Goal: Task Accomplishment & Management: Manage account settings

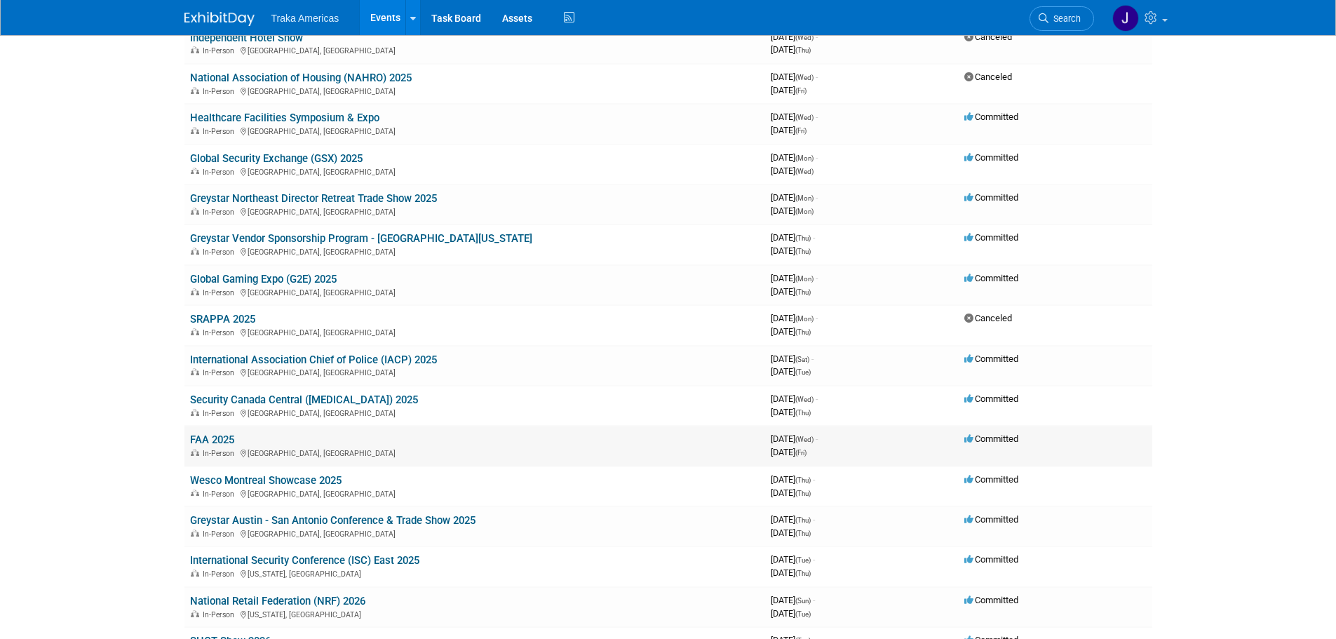
scroll to position [210, 0]
click at [271, 399] on link "Security Canada Central ([MEDICAL_DATA]) 2025" at bounding box center [304, 398] width 228 height 13
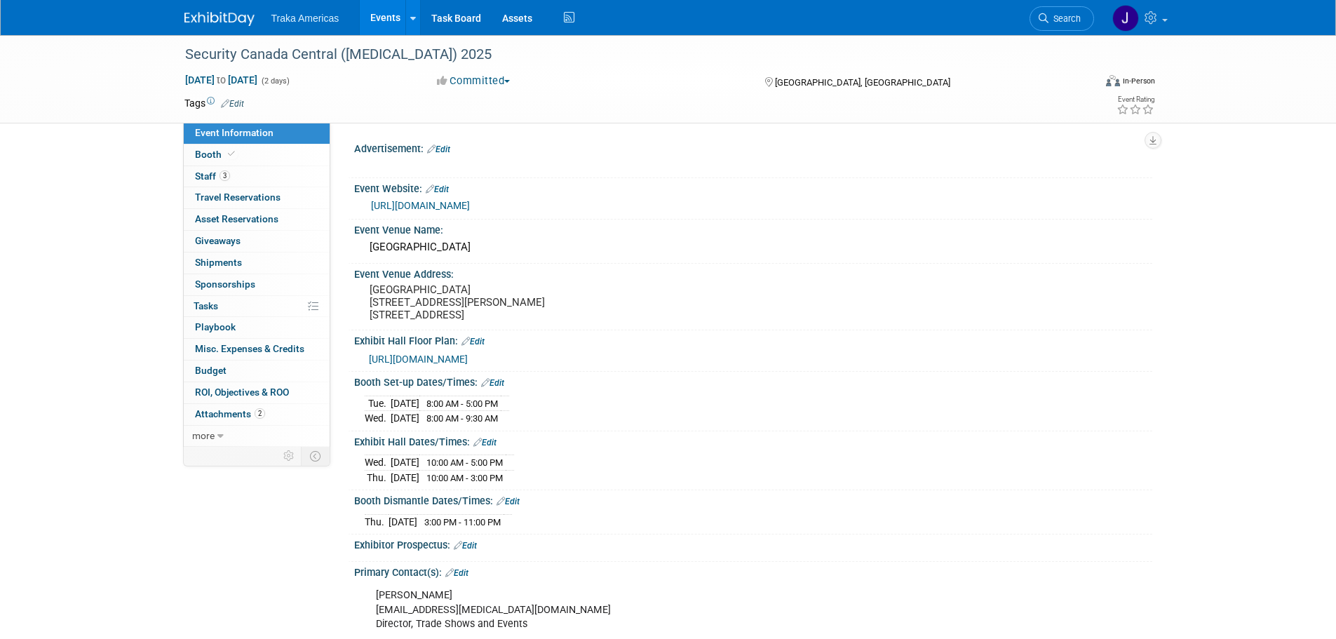
select select "National"
click at [220, 153] on span "Booth" at bounding box center [216, 154] width 43 height 11
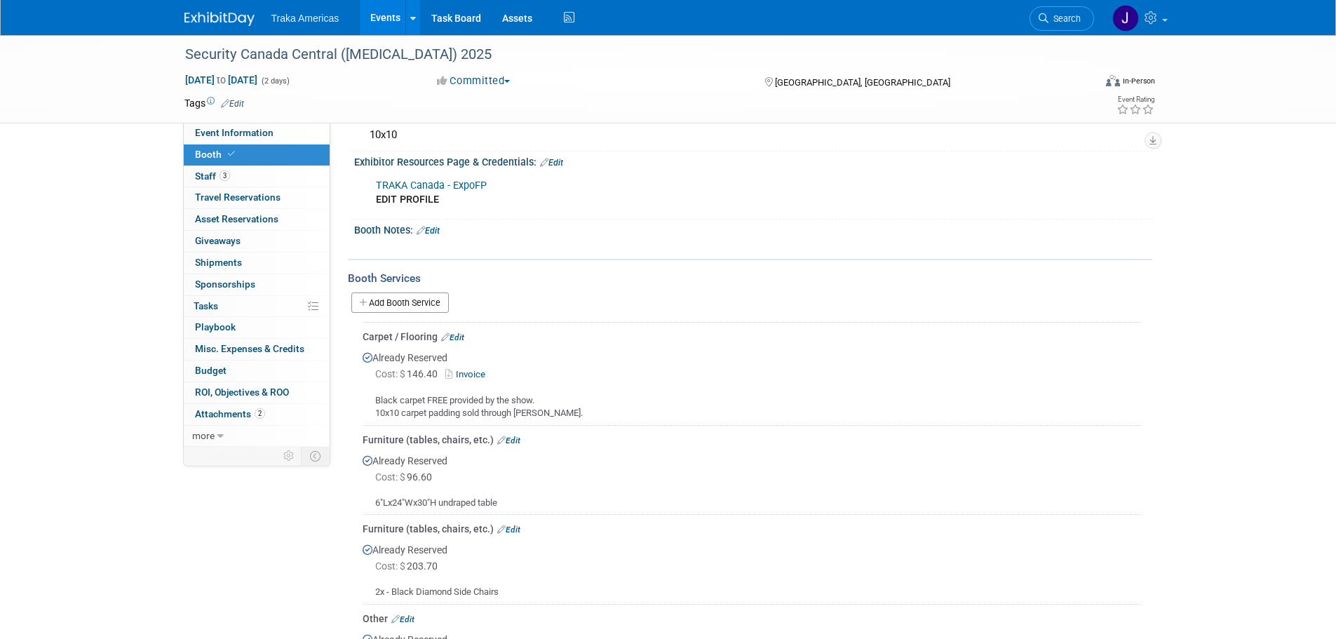
scroll to position [140, 0]
click at [403, 294] on link "Add Booth Service" at bounding box center [399, 298] width 97 height 20
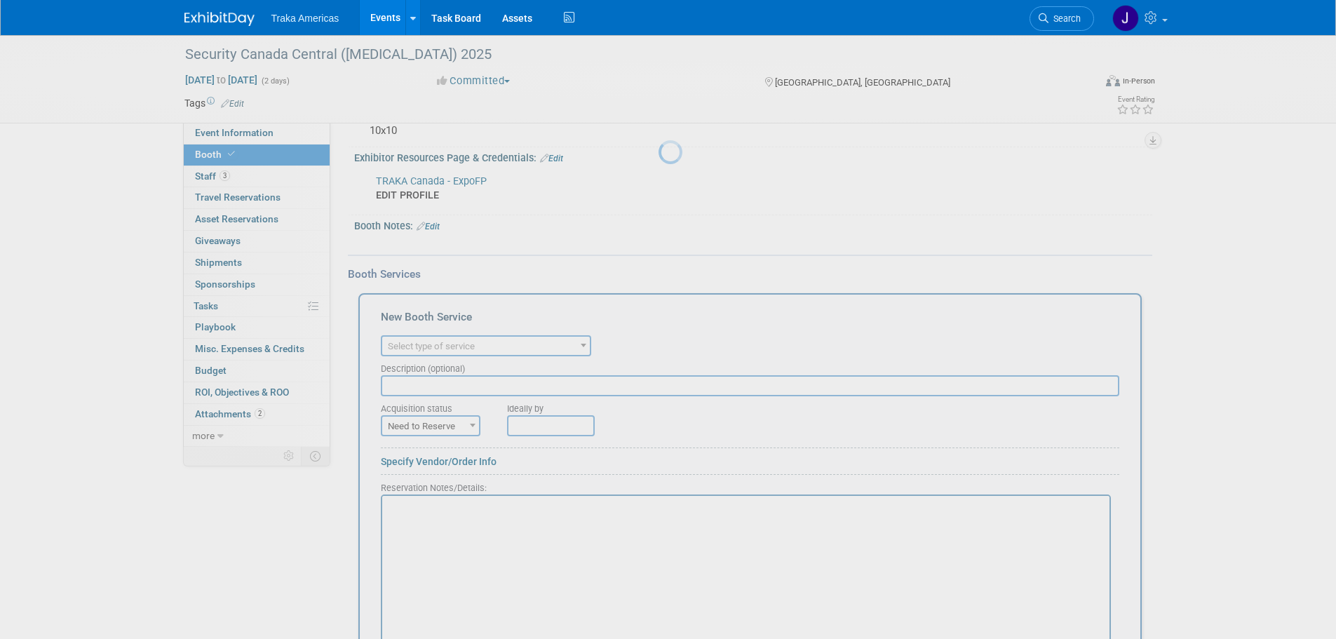
scroll to position [0, 0]
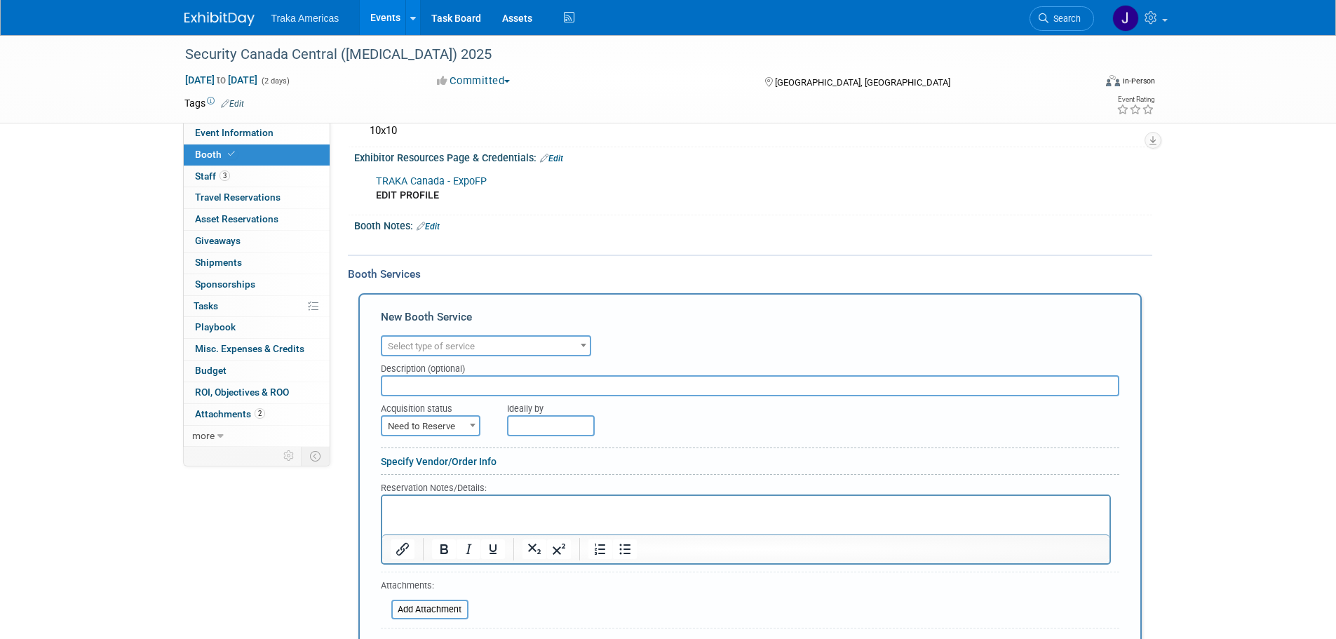
click at [463, 341] on span "Select type of service" at bounding box center [431, 346] width 87 height 11
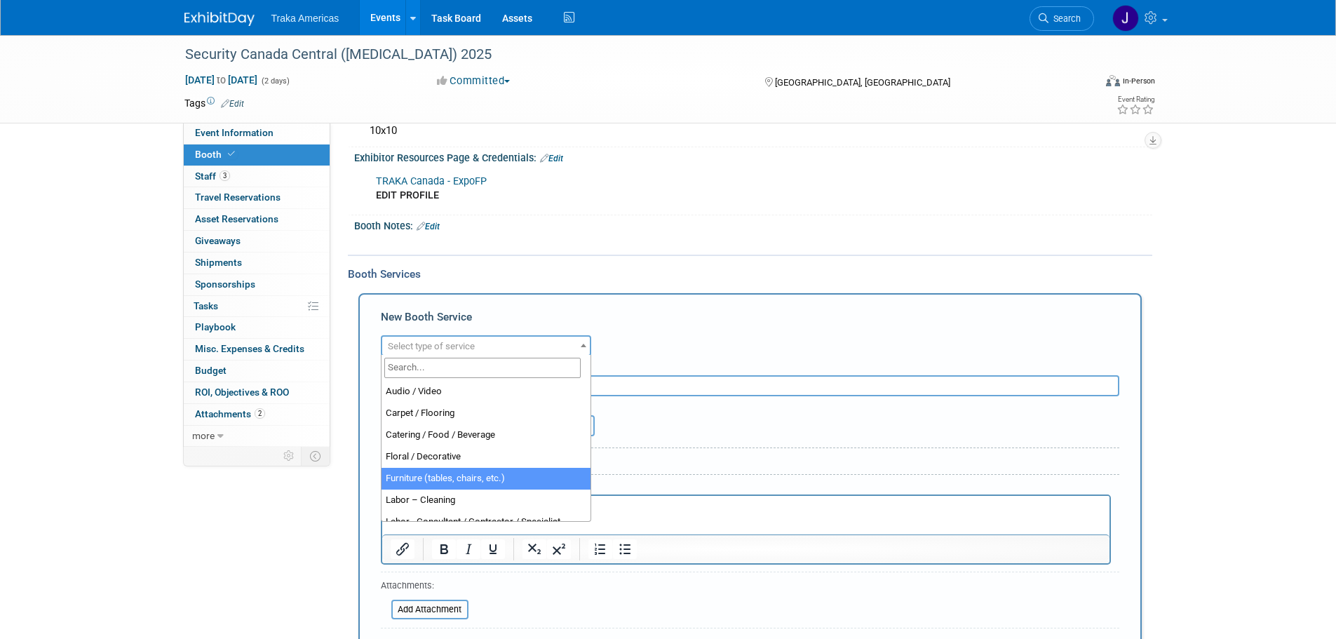
scroll to position [360, 0]
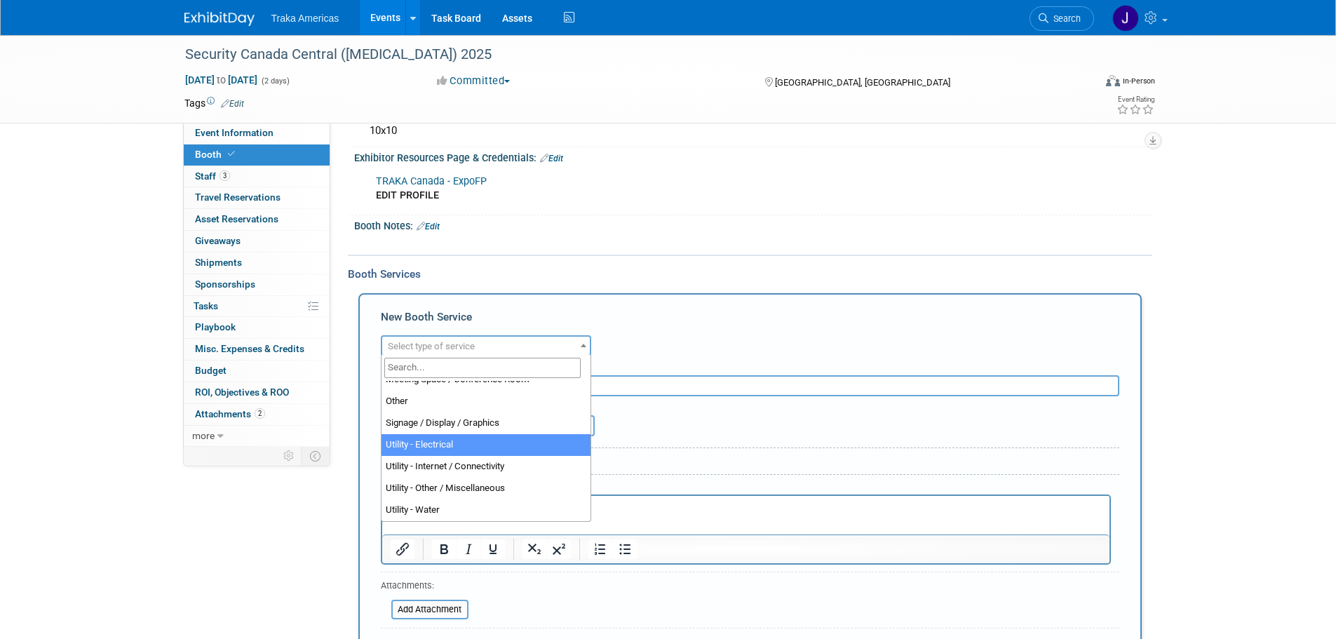
select select "8"
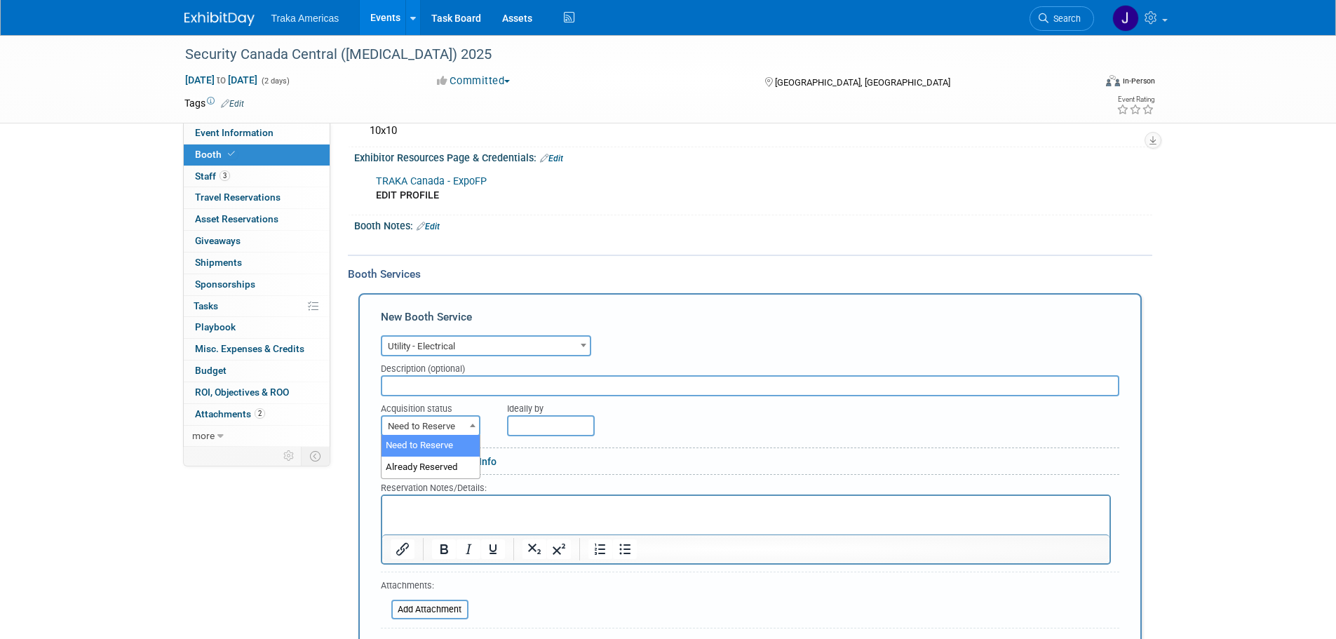
click at [447, 419] on span "Need to Reserve" at bounding box center [430, 427] width 97 height 20
select select "2"
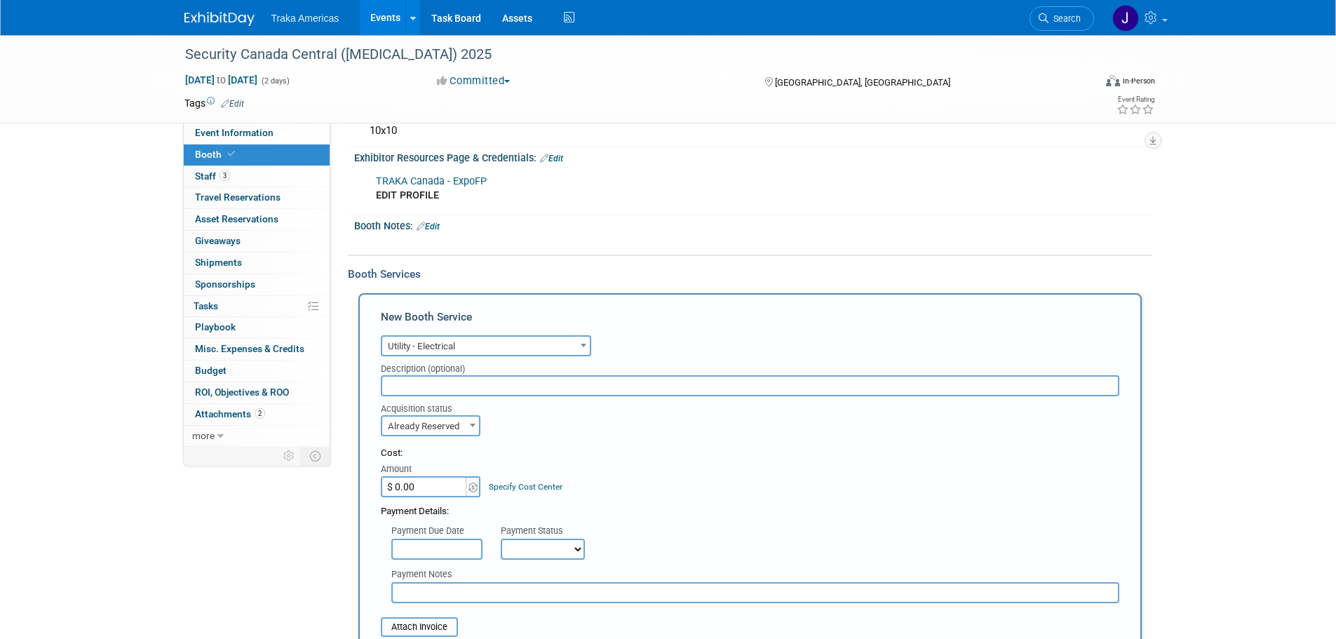
click at [416, 490] on input "$ 0.00" at bounding box center [425, 486] width 88 height 21
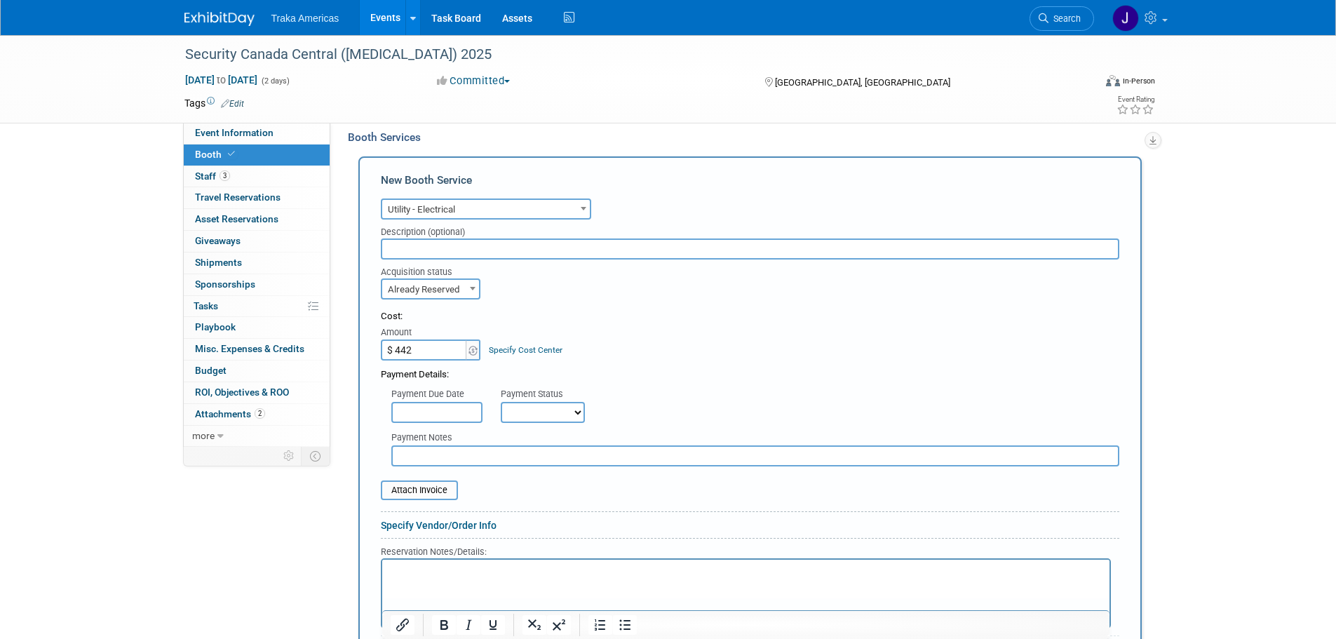
scroll to position [281, 0]
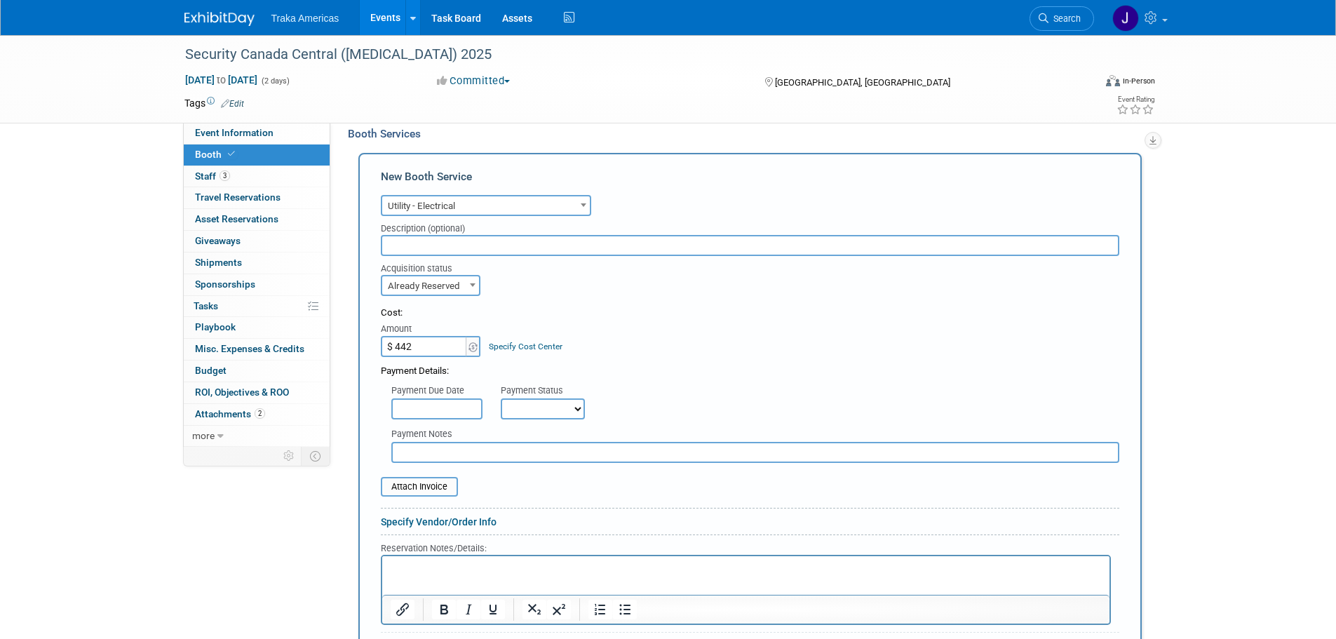
type input "$ 442.00"
click at [421, 575] on html at bounding box center [745, 565] width 727 height 19
click at [461, 569] on p "Rich Text Area. Press ALT-0 for help." at bounding box center [745, 568] width 711 height 13
click at [438, 344] on input "$ 442.00" at bounding box center [425, 346] width 88 height 21
type input "$ 254.00"
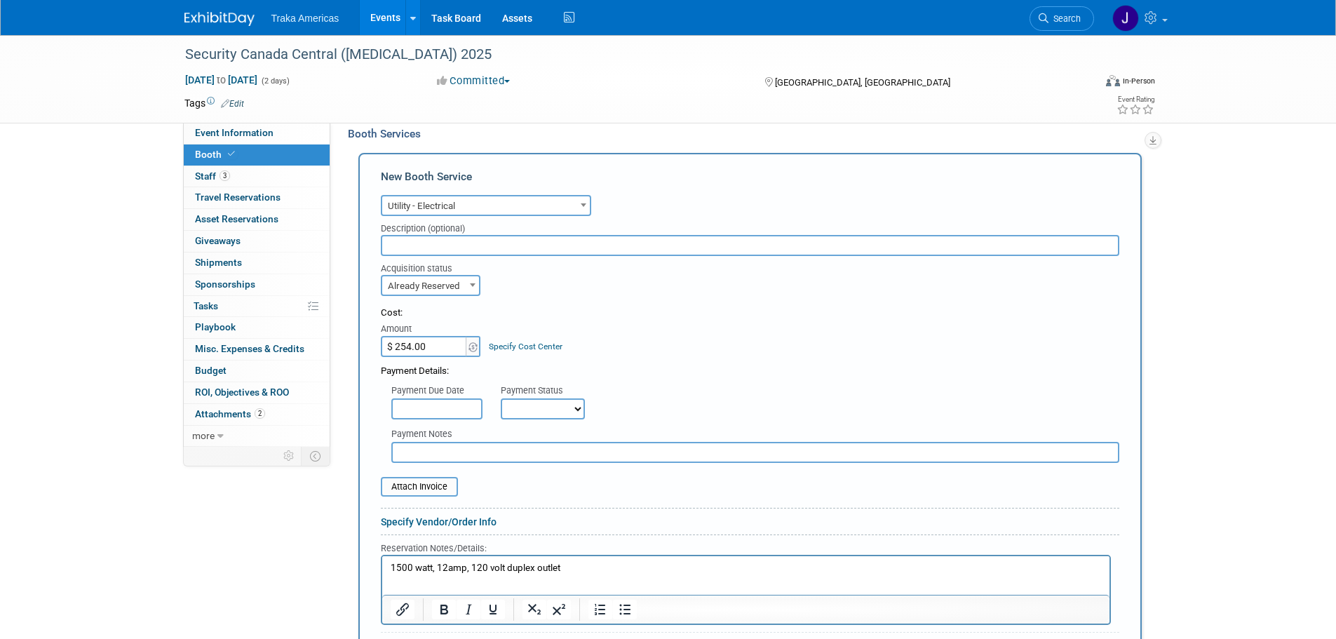
click at [591, 562] on p "1500 watt, 12amp, 120 volt duplex outlet" at bounding box center [745, 568] width 711 height 13
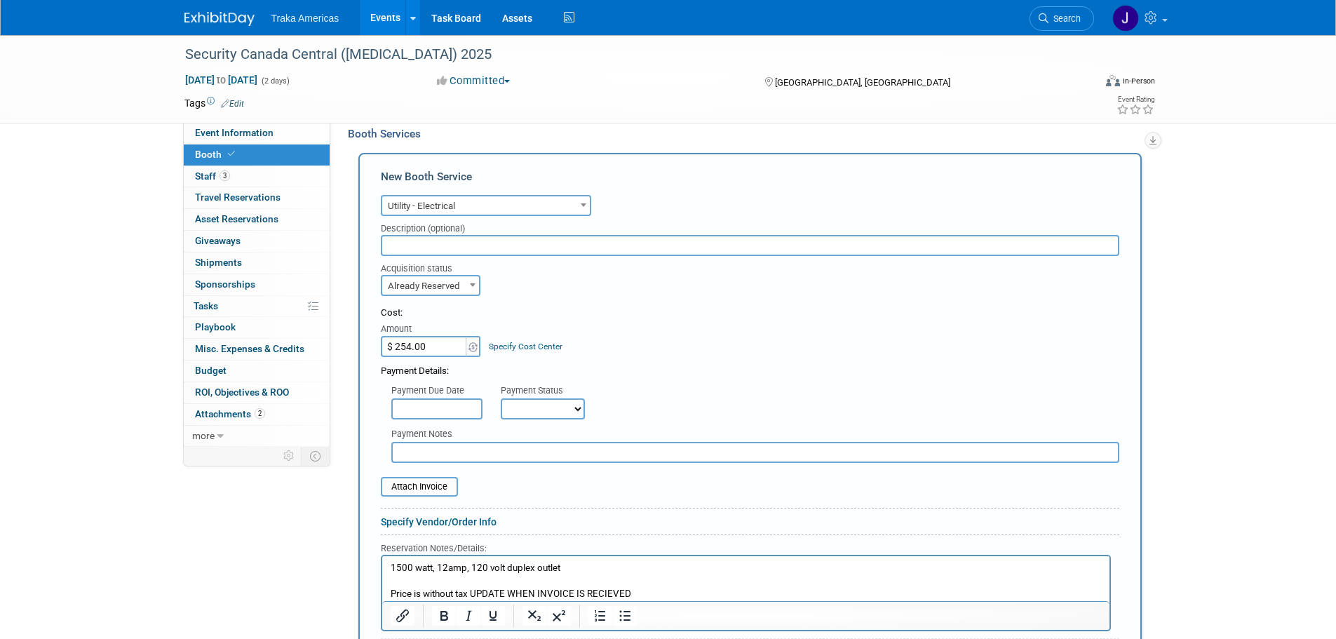
click at [613, 591] on p "Price is without tax UPDATE WHEN INVOICE IS RECIEVED" at bounding box center [745, 594] width 711 height 13
click at [677, 594] on p "Price is without tax UPDATE WHEN INVOICE IS RECEIVED" at bounding box center [745, 594] width 711 height 13
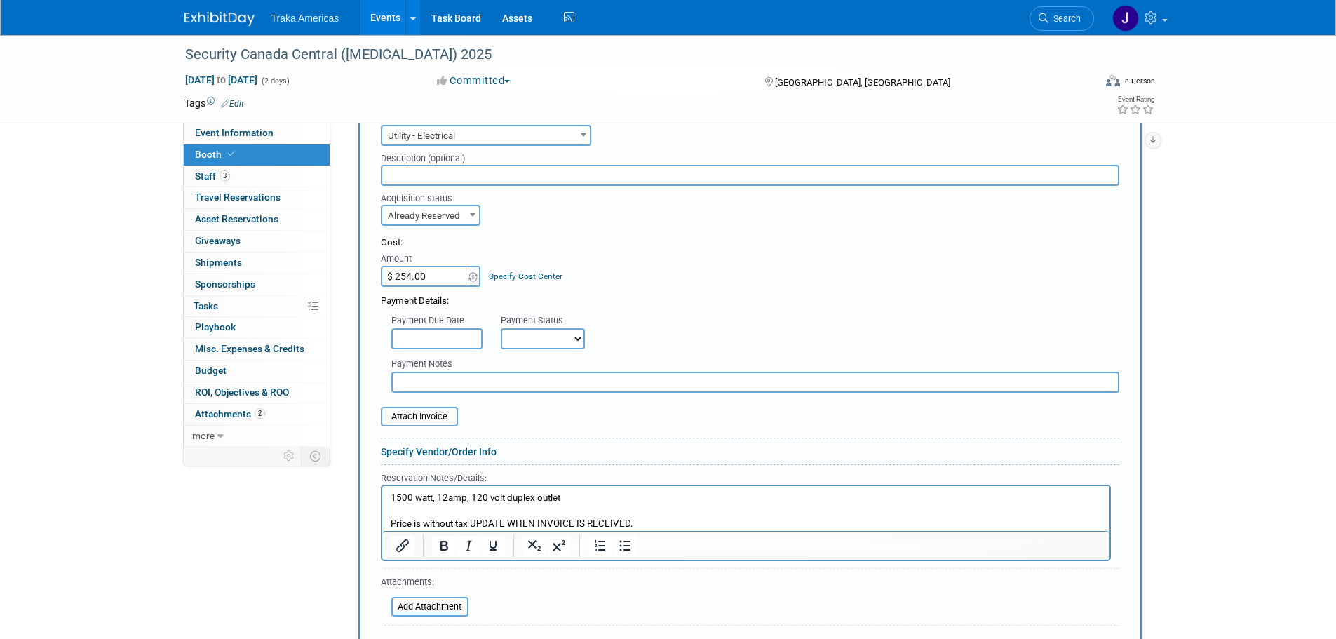
scroll to position [561, 0]
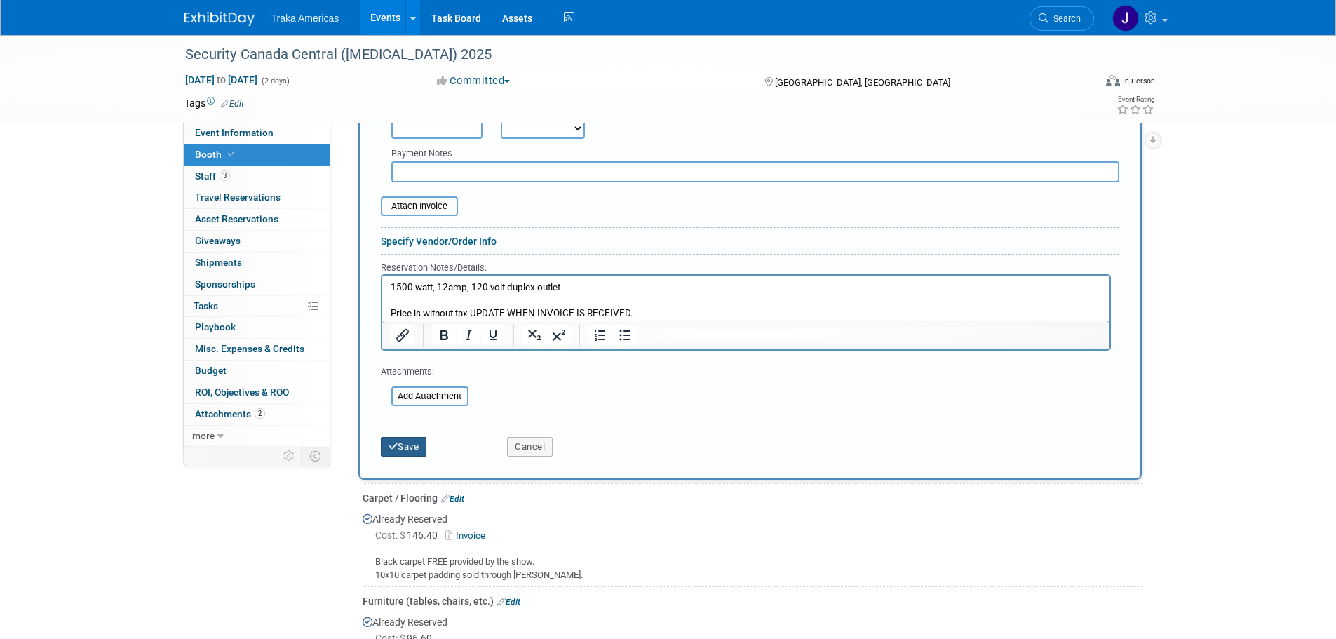
click at [405, 447] on button "Save" at bounding box center [404, 447] width 46 height 20
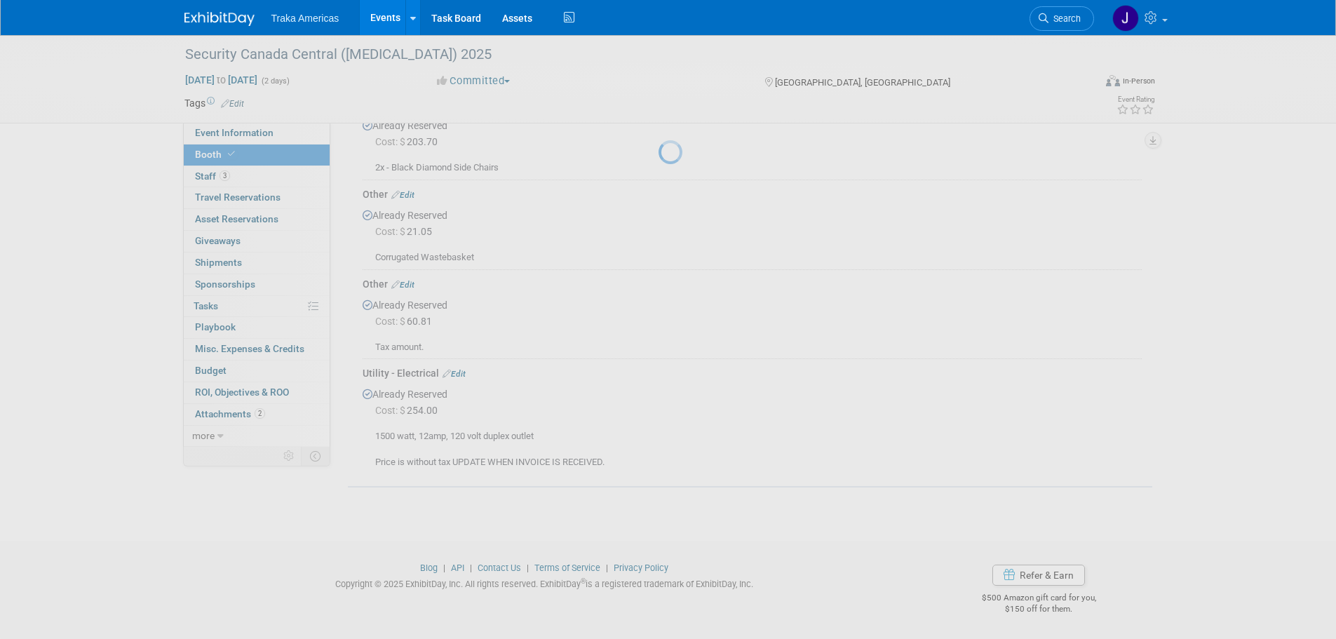
scroll to position [559, 0]
